Goal: Information Seeking & Learning: Find specific page/section

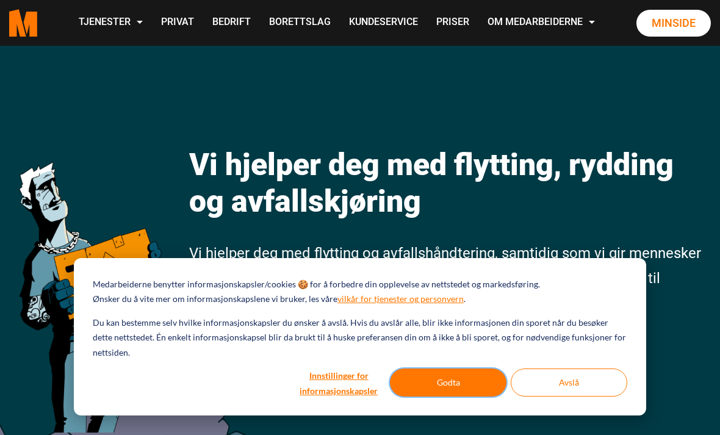
click at [438, 385] on button "Godta" at bounding box center [448, 382] width 116 height 28
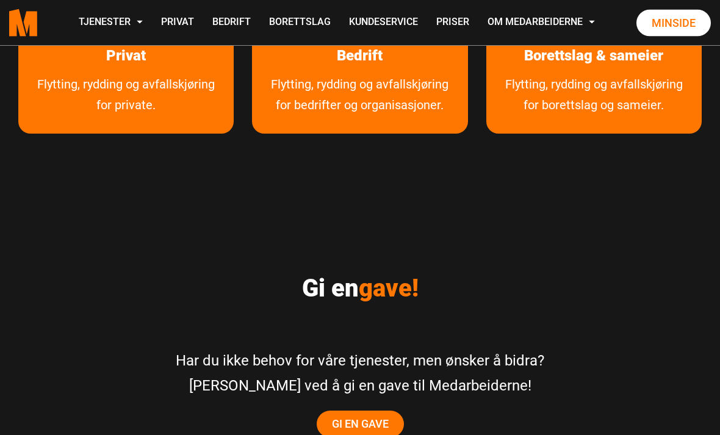
scroll to position [2144, 0]
click at [107, 111] on link "Flytting, rydding og avfallskjøring for private." at bounding box center [125, 104] width 215 height 60
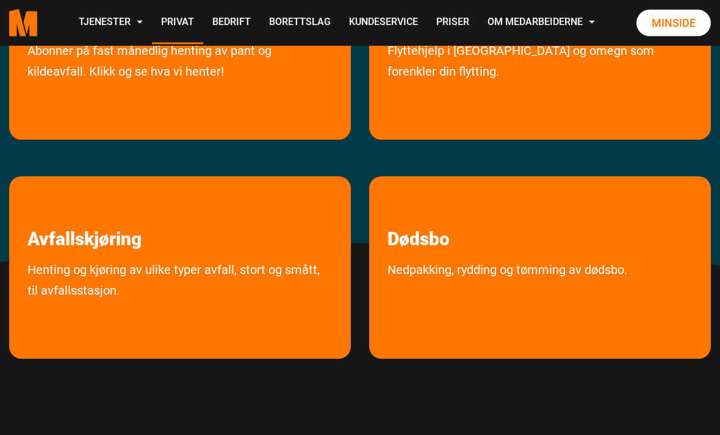
scroll to position [310, 0]
click at [440, 285] on link "Nedpakking, rydding og tømming av dødsbo." at bounding box center [507, 295] width 276 height 73
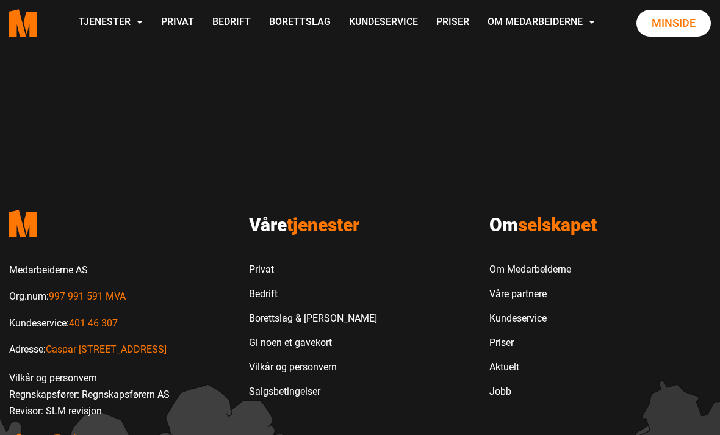
scroll to position [948, 0]
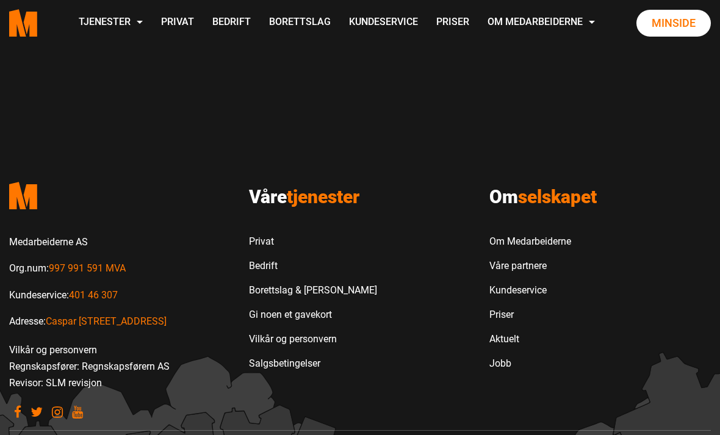
click at [493, 318] on link "Priser" at bounding box center [530, 314] width 82 height 24
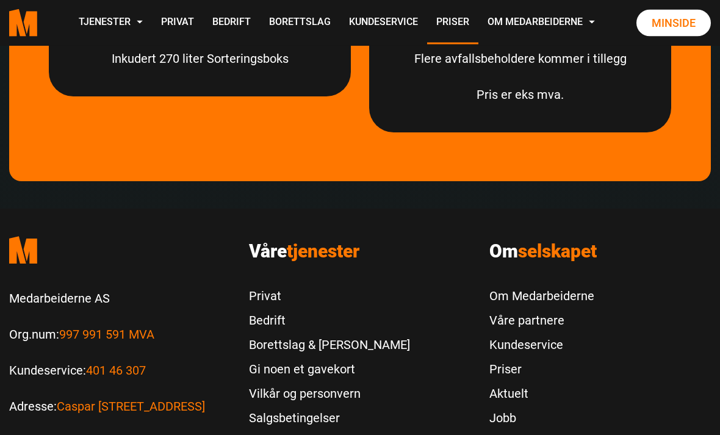
scroll to position [3795, 0]
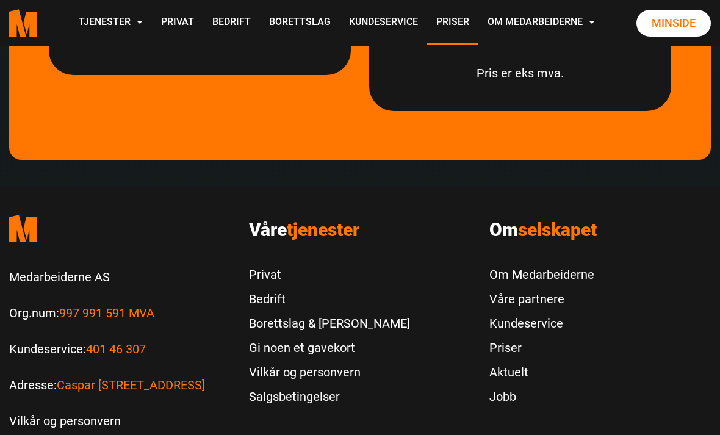
click at [507, 291] on link "Våre partnere" at bounding box center [541, 299] width 105 height 24
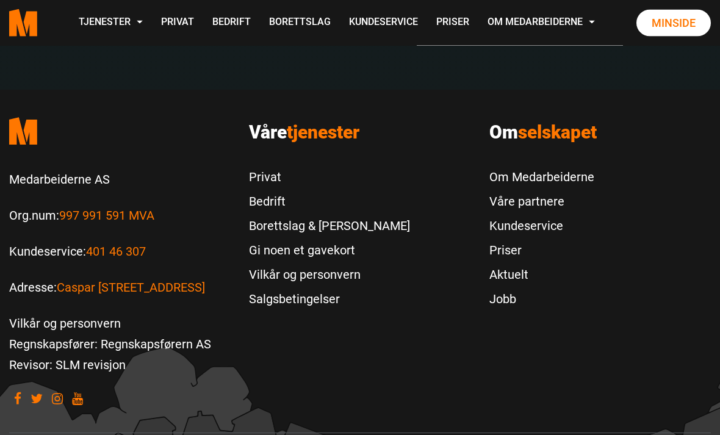
scroll to position [2652, 0]
click at [257, 177] on link "Privat" at bounding box center [329, 177] width 161 height 24
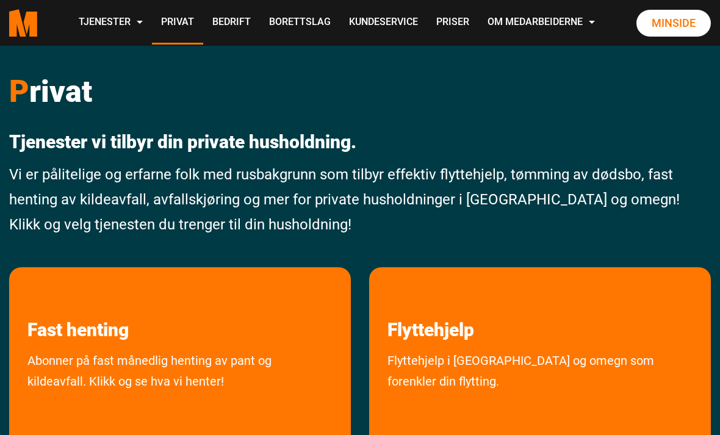
click at [427, 28] on link "Kundeservice" at bounding box center [383, 22] width 87 height 43
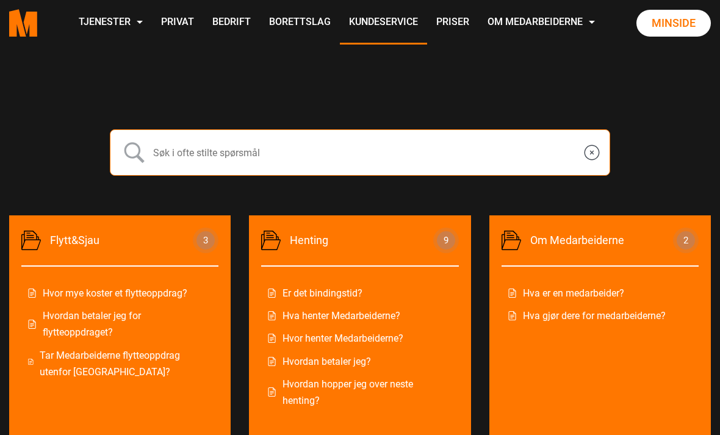
click at [171, 151] on input "text" at bounding box center [360, 152] width 500 height 46
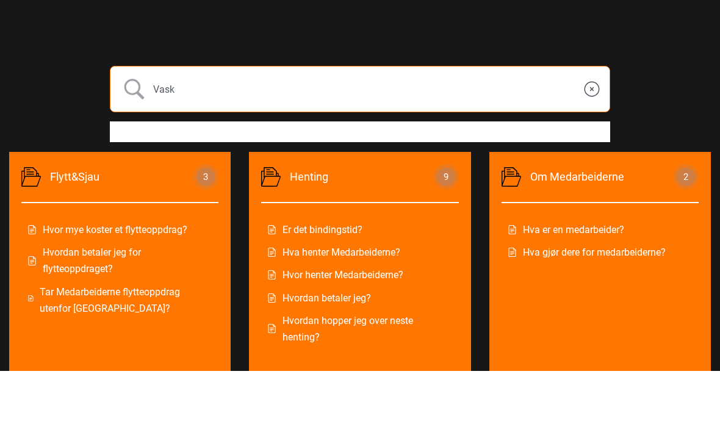
type input "Vask"
click at [134, 138] on input "submit" at bounding box center [134, 153] width 30 height 30
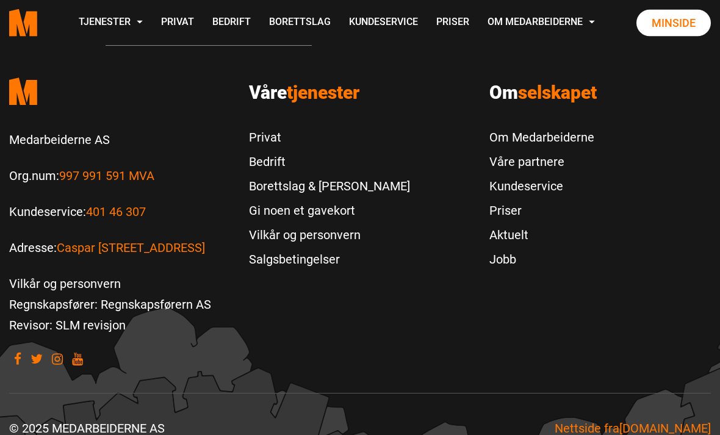
scroll to position [258, 0]
